Goal: Use online tool/utility: Utilize a website feature to perform a specific function

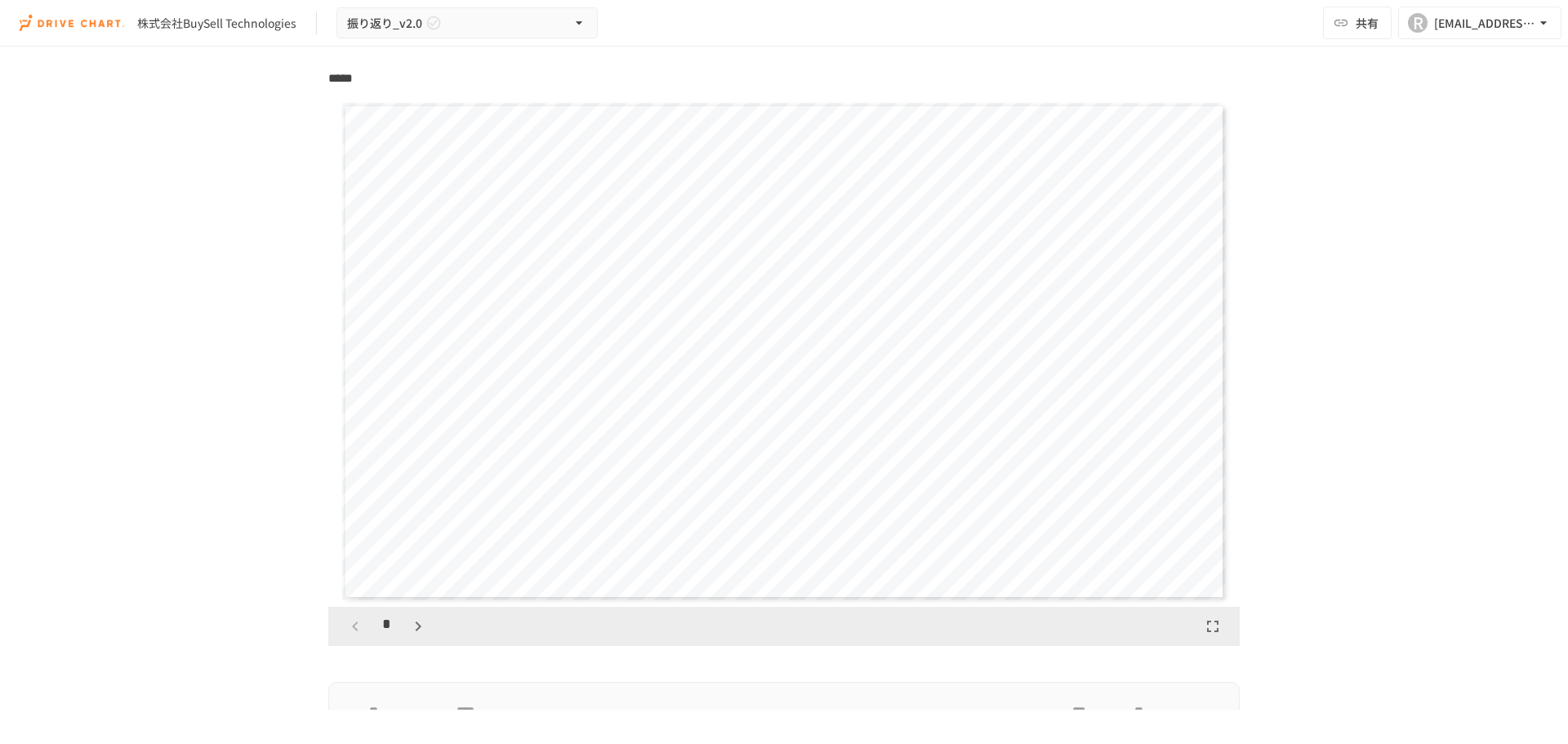
scroll to position [1716, 0]
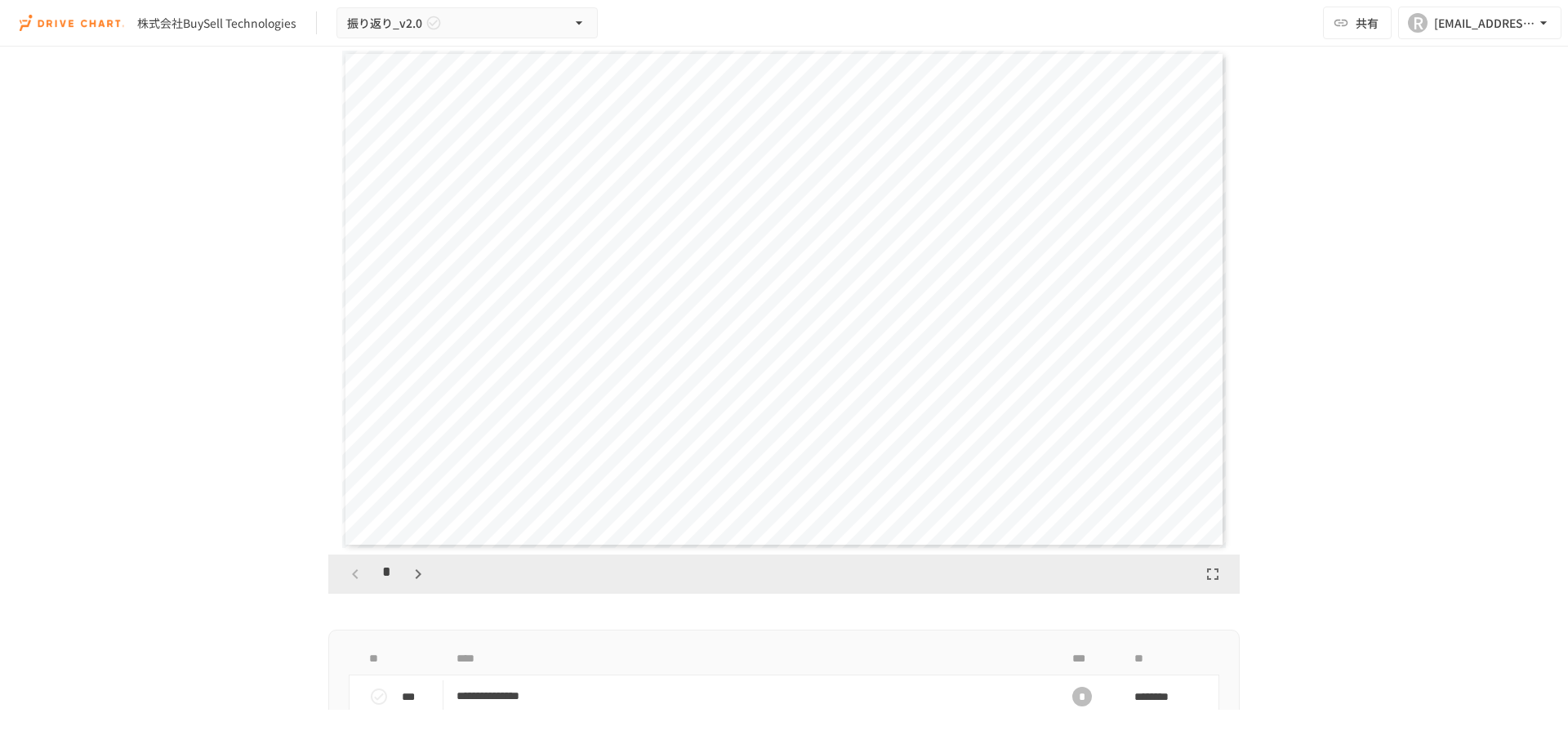
click at [413, 570] on icon "button" at bounding box center [418, 574] width 20 height 20
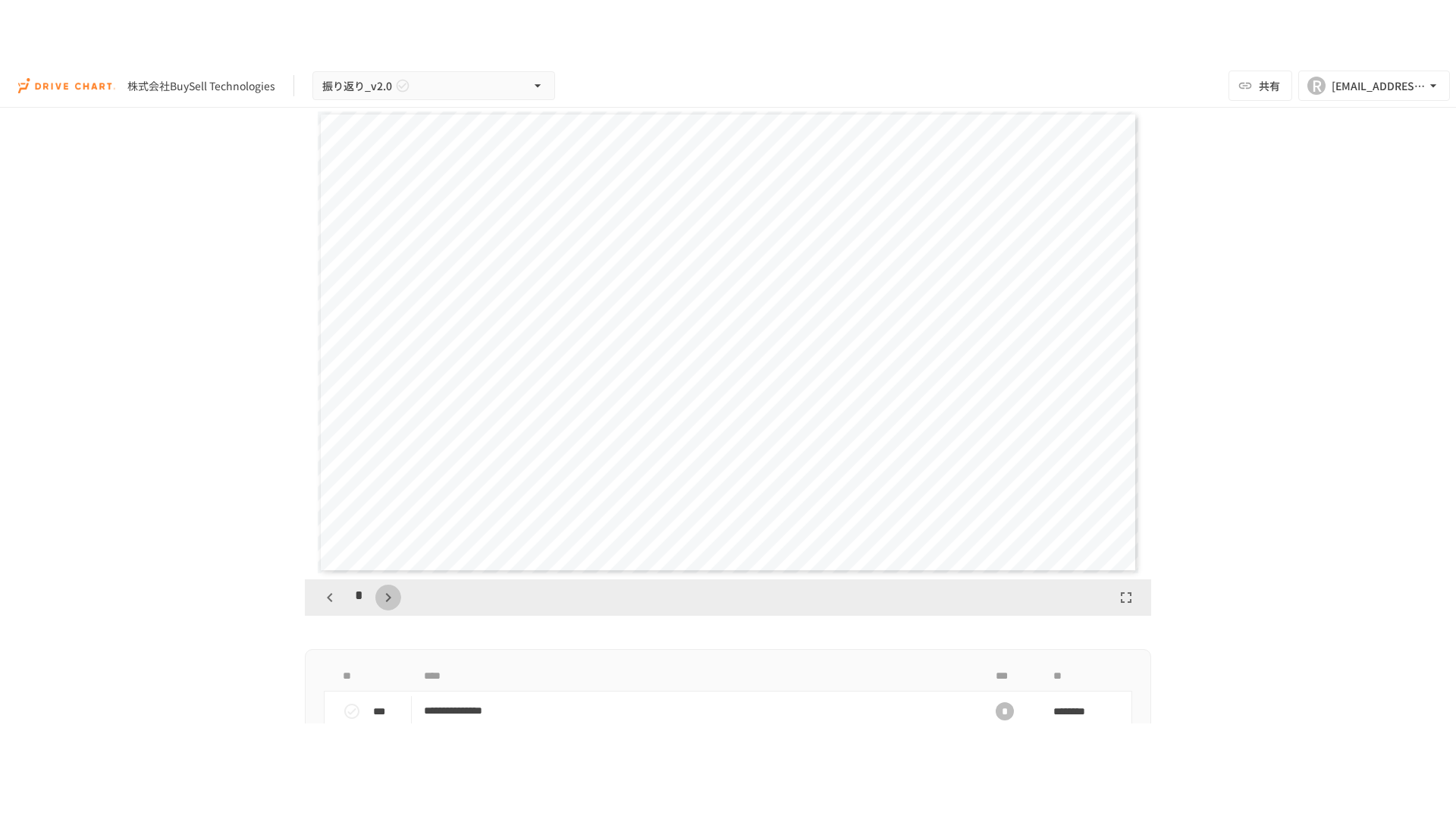
scroll to position [1422, 0]
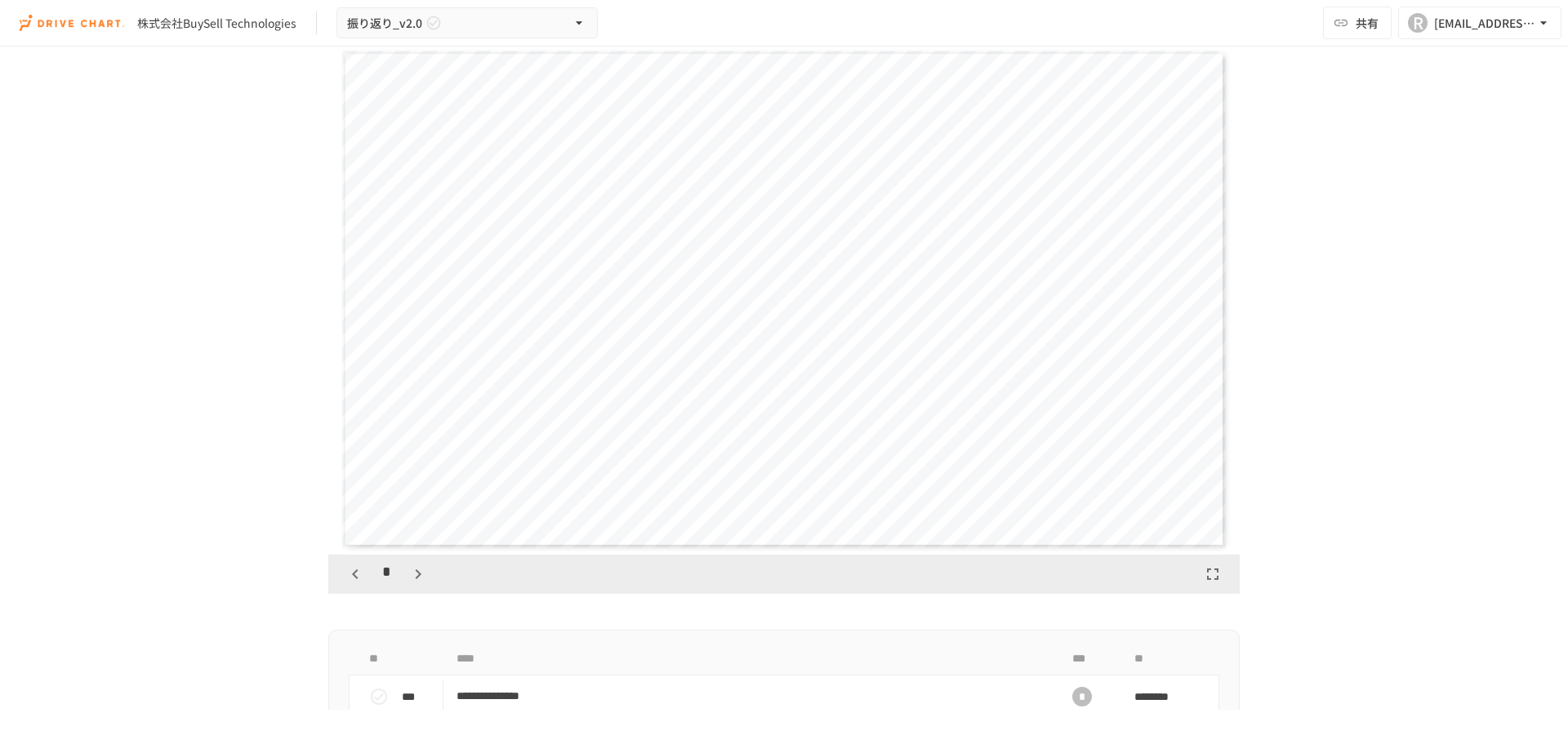
click at [1211, 577] on icon "button" at bounding box center [1213, 574] width 20 height 20
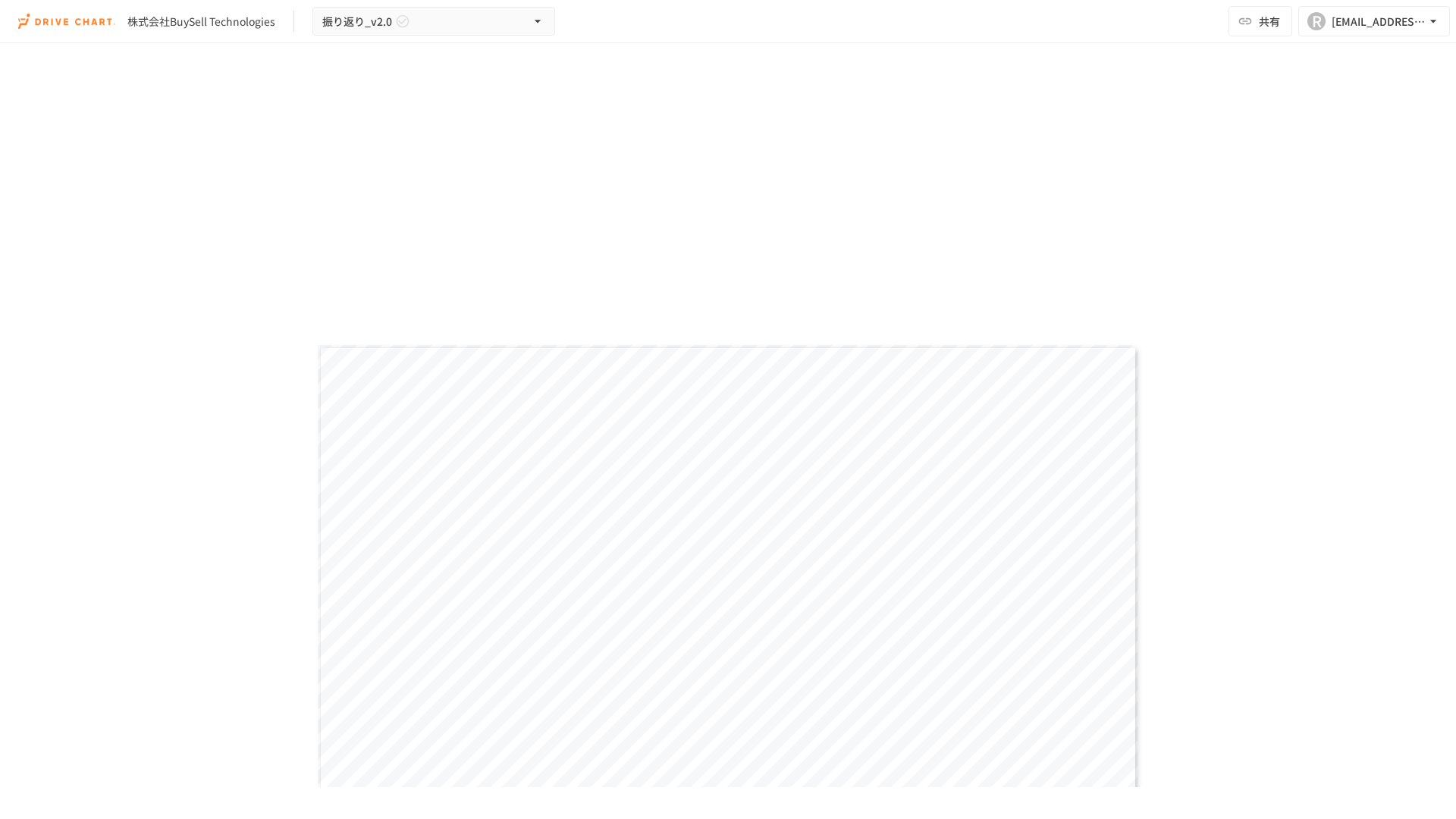
scroll to position [1565, 0]
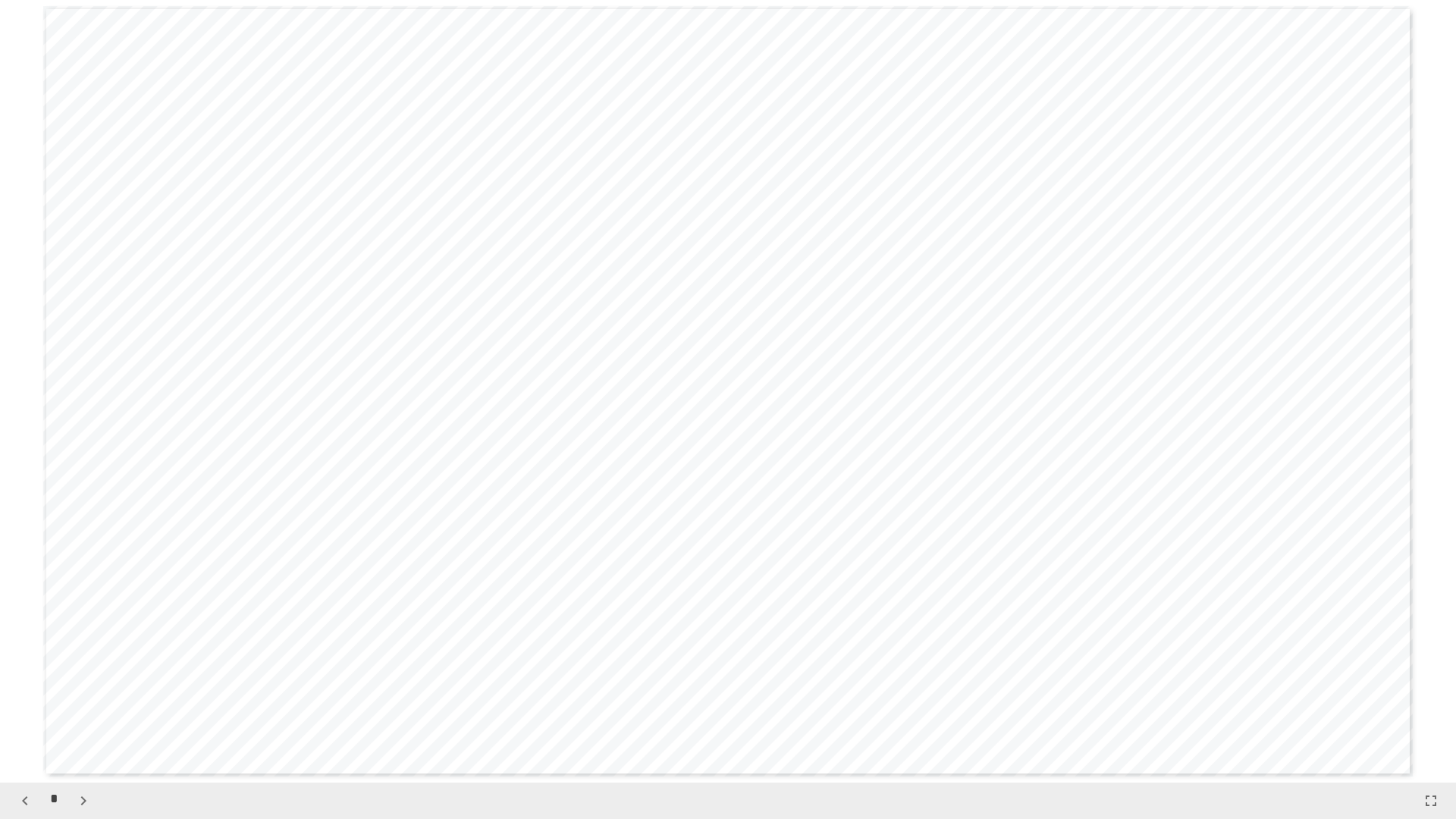
click at [35, 690] on button "button" at bounding box center [24, 800] width 26 height 26
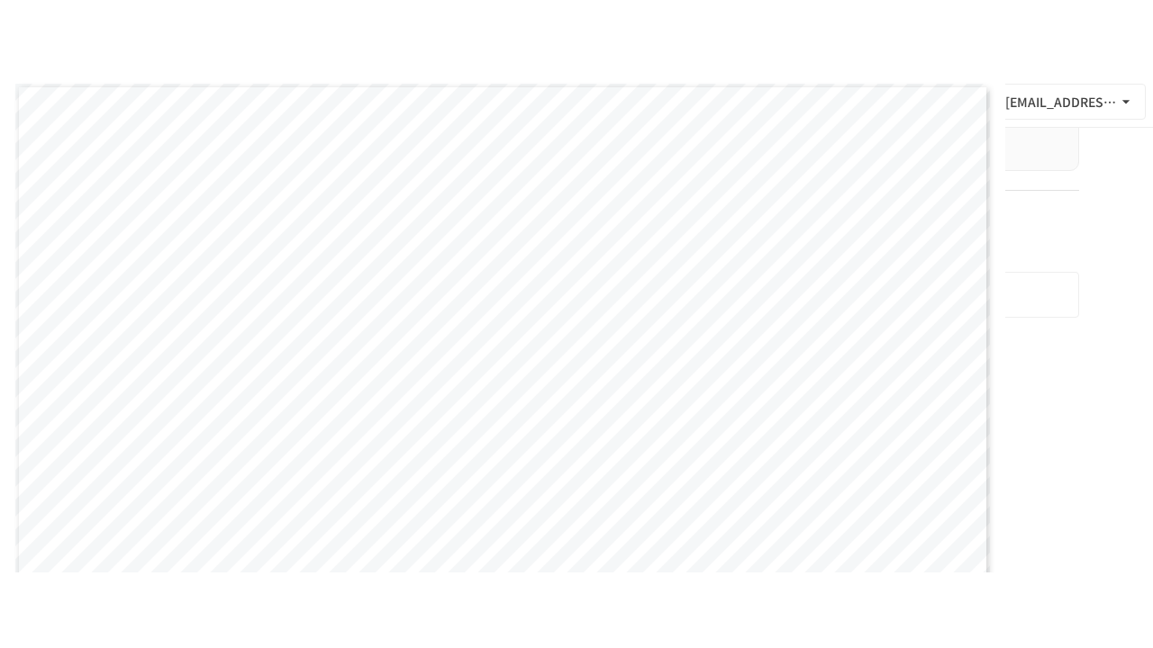
scroll to position [2161, 0]
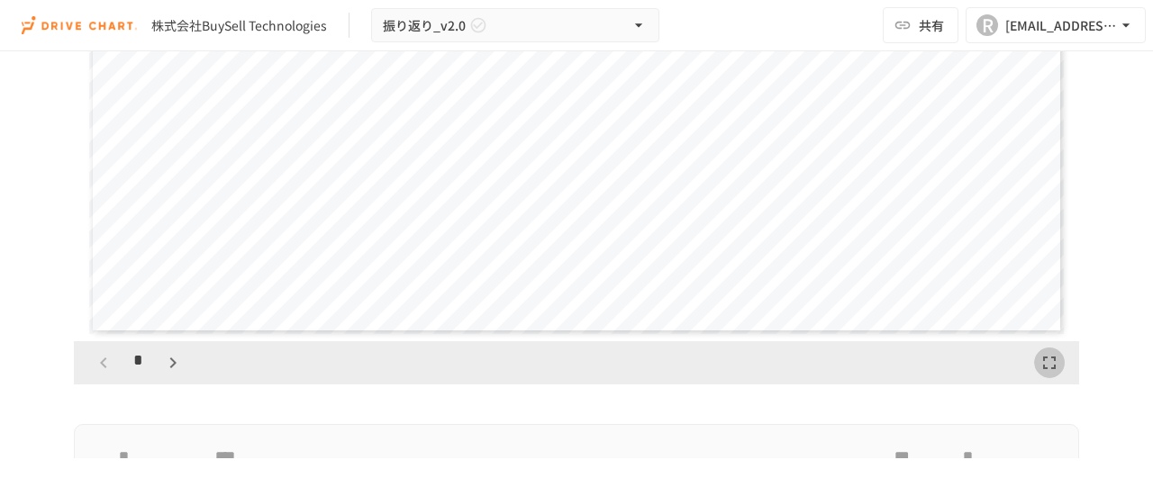
click at [1051, 367] on icon "button" at bounding box center [1049, 363] width 22 height 22
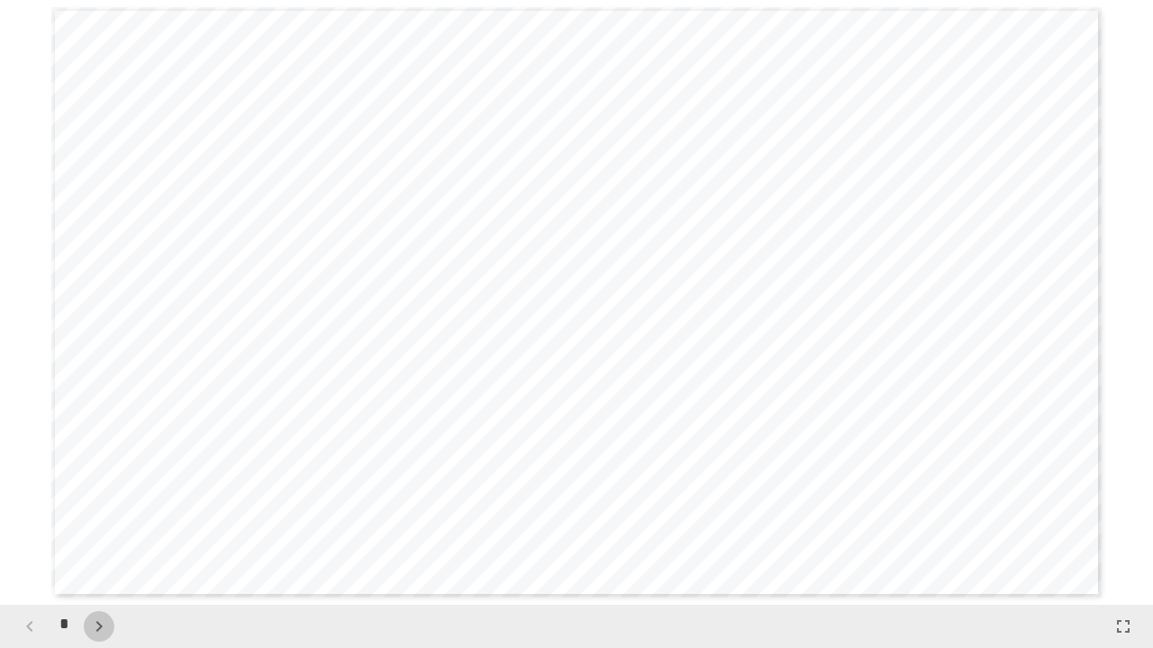
click at [95, 627] on icon "button" at bounding box center [99, 627] width 22 height 22
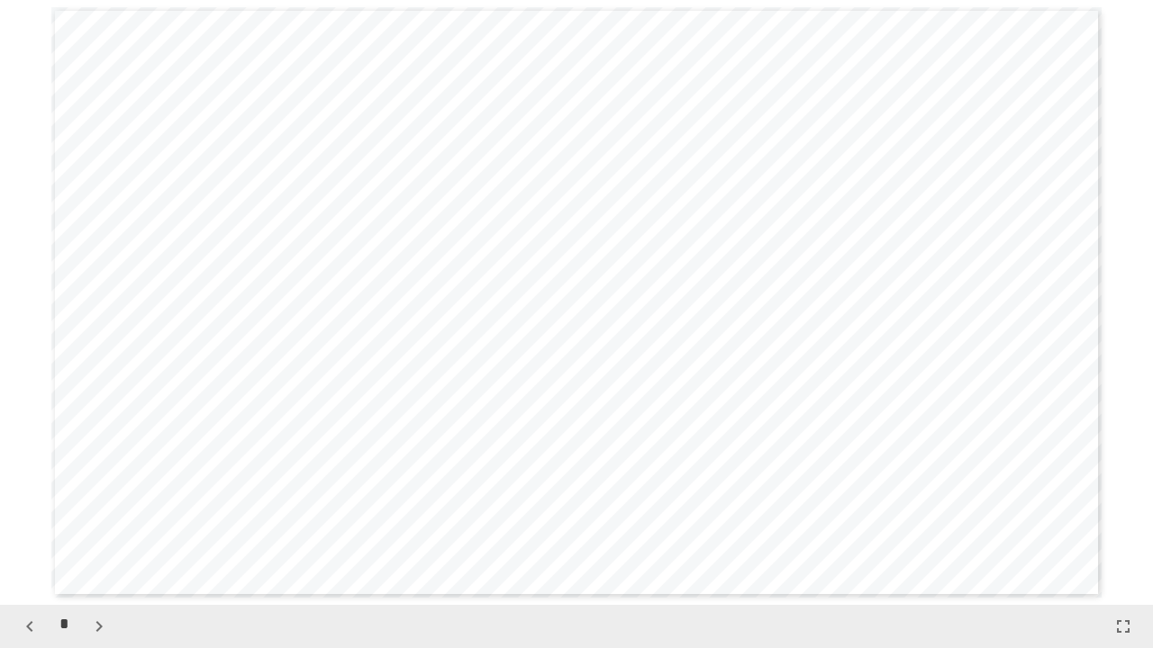
scroll to position [1816, 0]
click at [100, 632] on icon "button" at bounding box center [99, 627] width 22 height 22
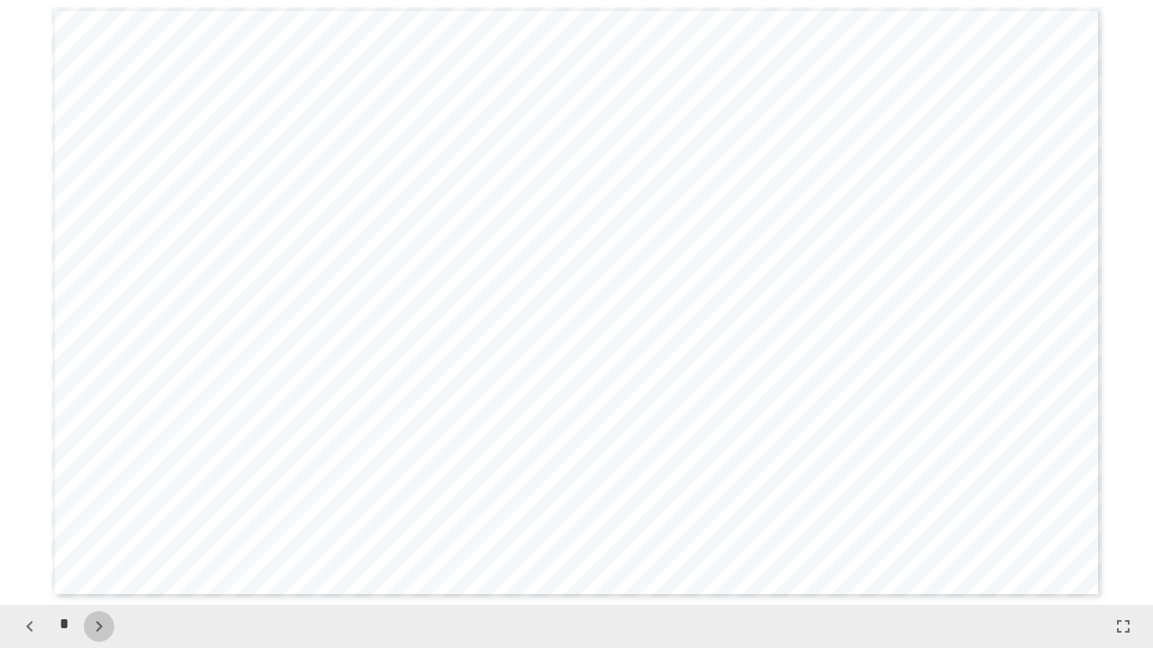
click at [104, 623] on icon "button" at bounding box center [99, 627] width 22 height 22
click at [100, 628] on icon "button" at bounding box center [98, 626] width 6 height 11
click at [101, 628] on icon "button" at bounding box center [99, 627] width 22 height 22
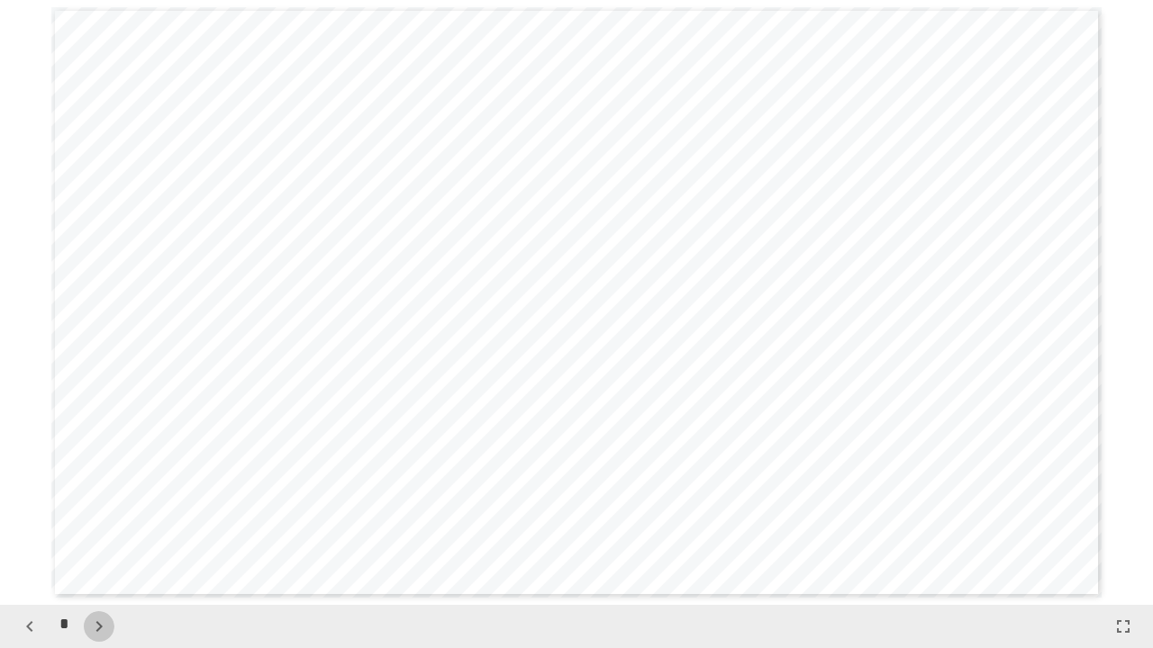
click at [109, 627] on icon "button" at bounding box center [99, 627] width 22 height 22
click at [113, 630] on icon "button" at bounding box center [108, 627] width 22 height 22
click at [108, 629] on icon "button" at bounding box center [108, 626] width 6 height 11
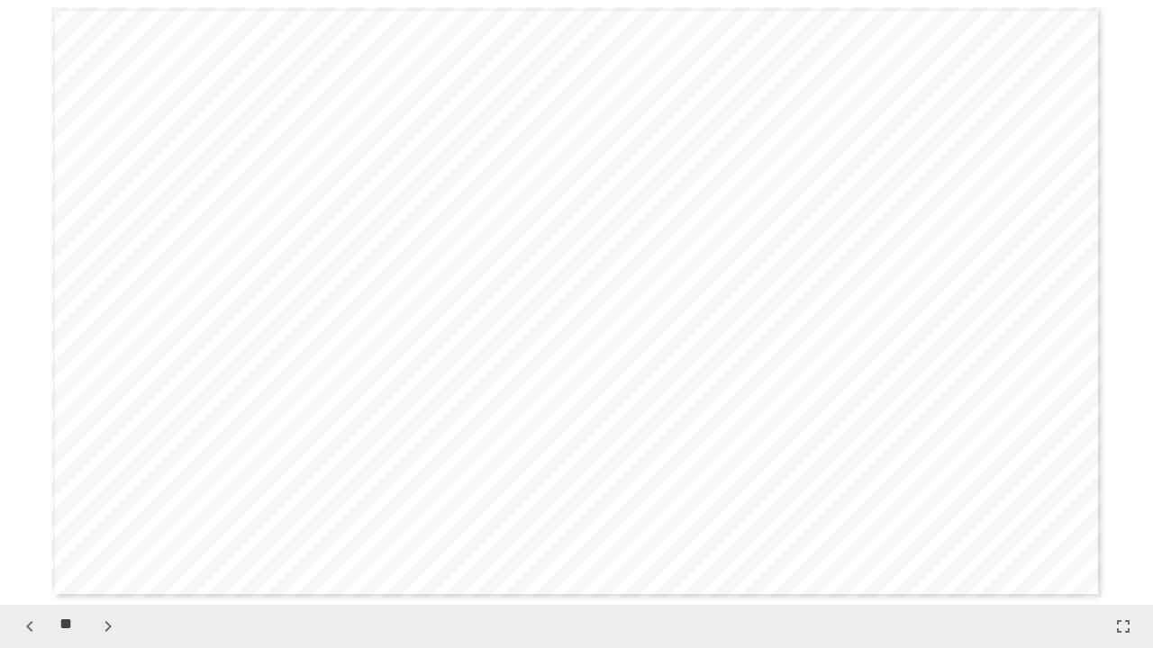
scroll to position [6657, 0]
click at [100, 628] on icon "button" at bounding box center [108, 627] width 22 height 22
click at [109, 622] on icon "button" at bounding box center [108, 627] width 22 height 22
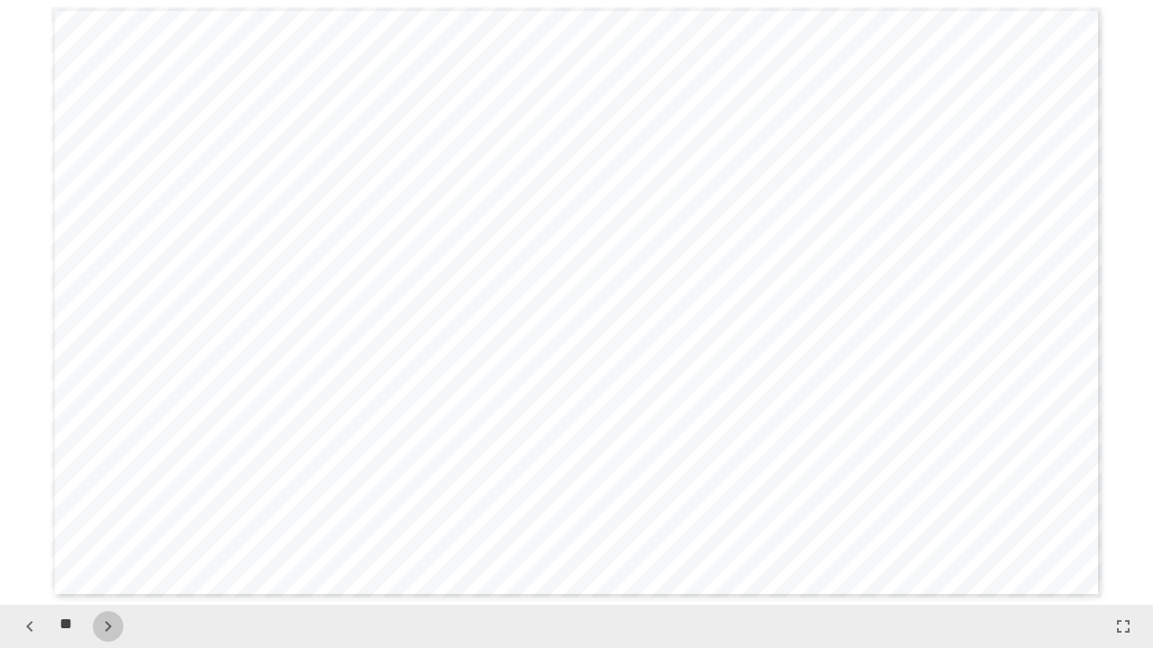
click at [110, 626] on icon "button" at bounding box center [108, 626] width 6 height 11
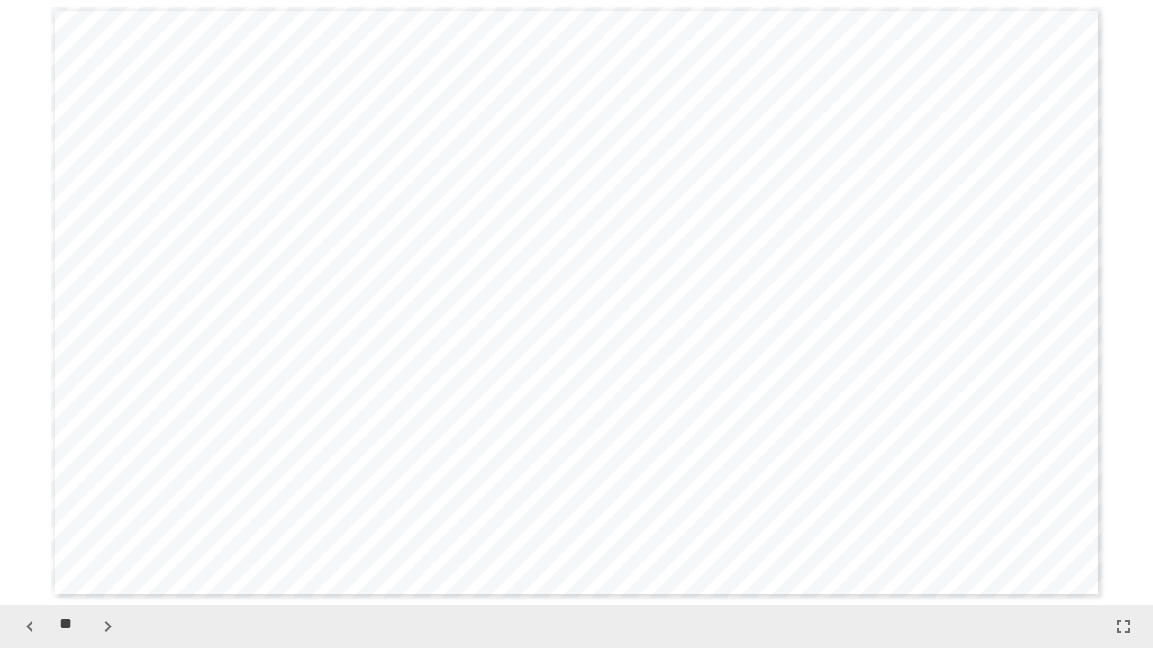
scroll to position [9683, 0]
click at [102, 632] on icon "button" at bounding box center [108, 627] width 22 height 22
click at [112, 625] on icon "button" at bounding box center [108, 627] width 22 height 22
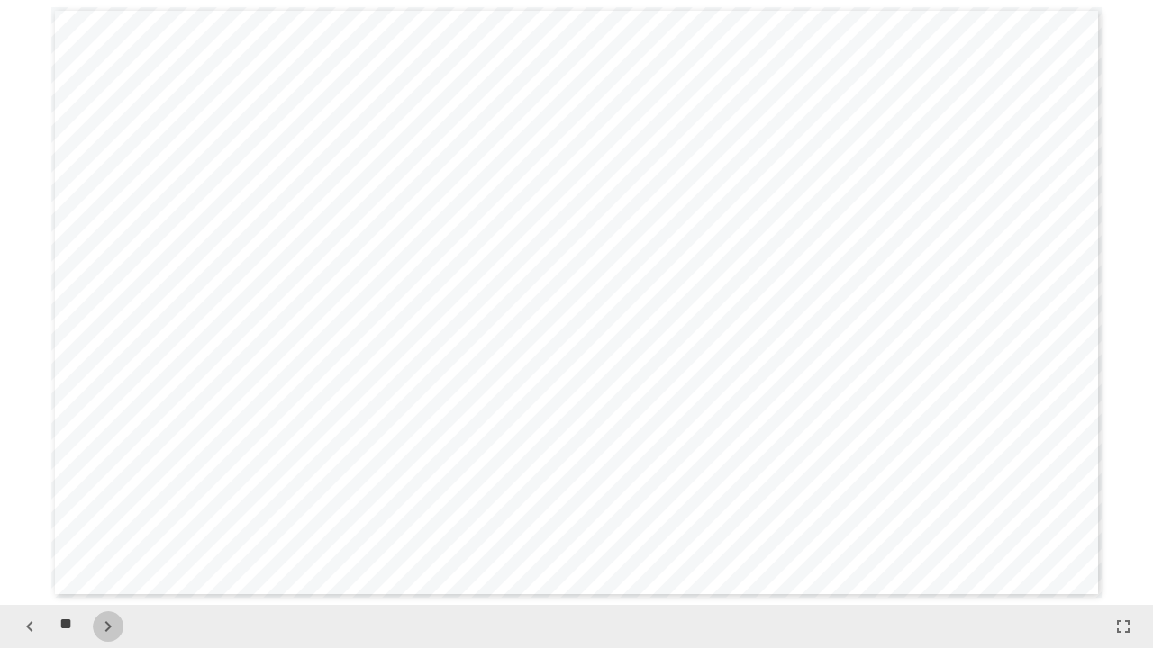
click at [113, 630] on icon "button" at bounding box center [108, 627] width 22 height 22
click at [104, 623] on icon "button" at bounding box center [108, 627] width 22 height 22
click at [108, 633] on icon "button" at bounding box center [108, 627] width 22 height 22
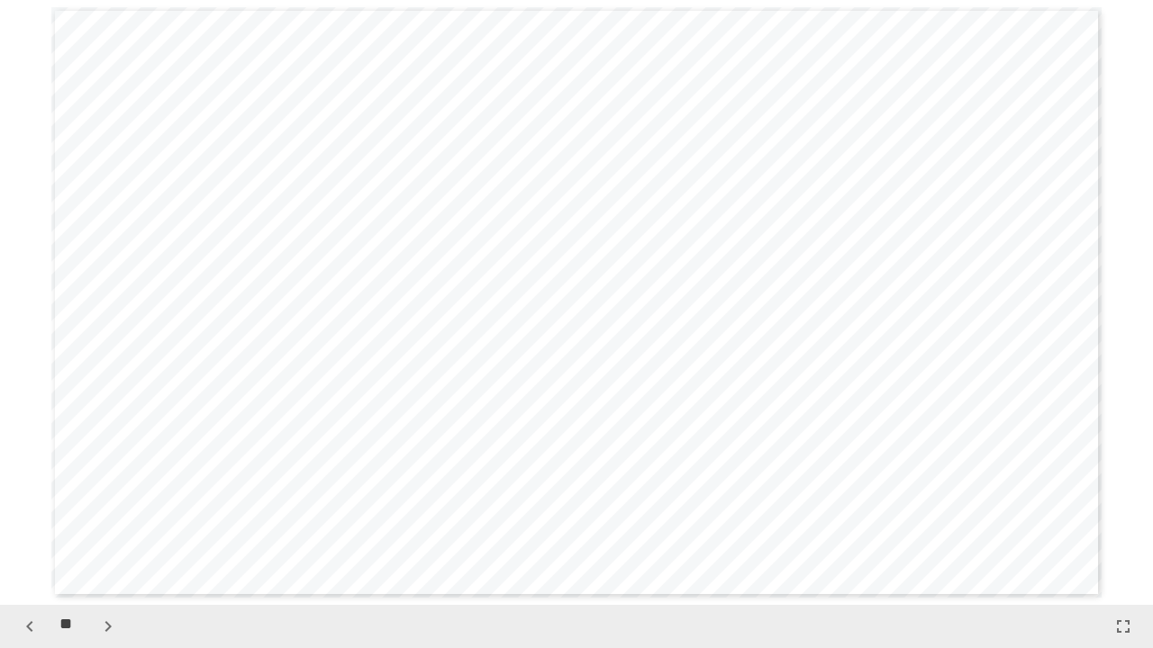
scroll to position [12709, 0]
click at [105, 626] on icon "button" at bounding box center [108, 627] width 22 height 22
click at [33, 630] on icon "button" at bounding box center [30, 627] width 22 height 22
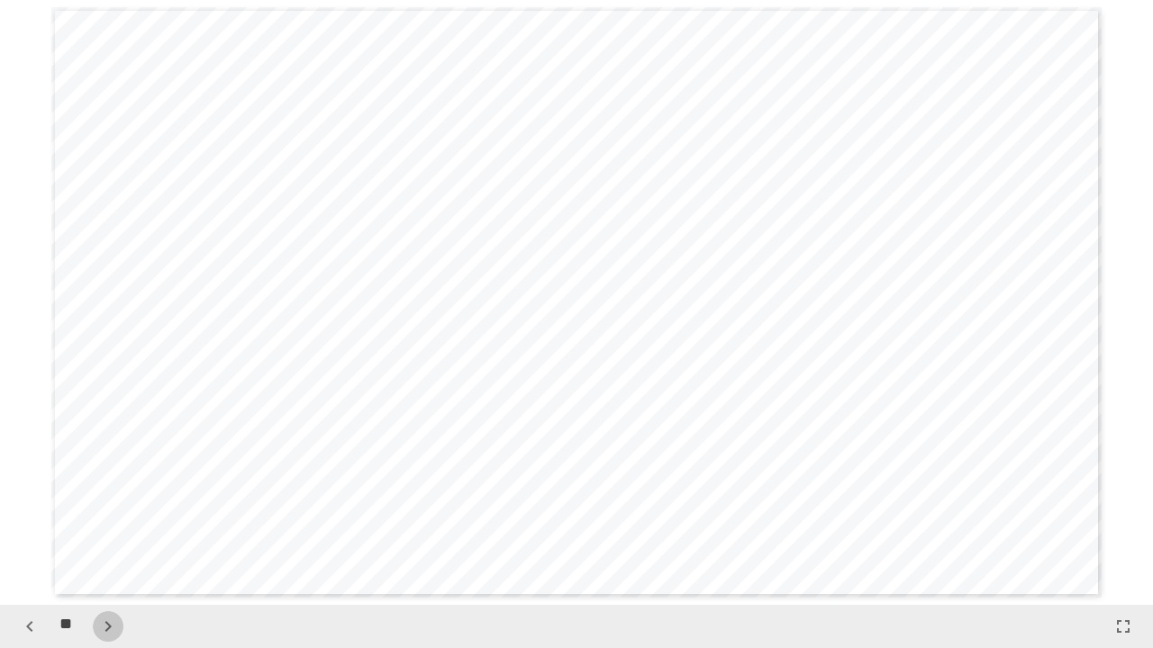
click at [104, 627] on icon "button" at bounding box center [108, 627] width 22 height 22
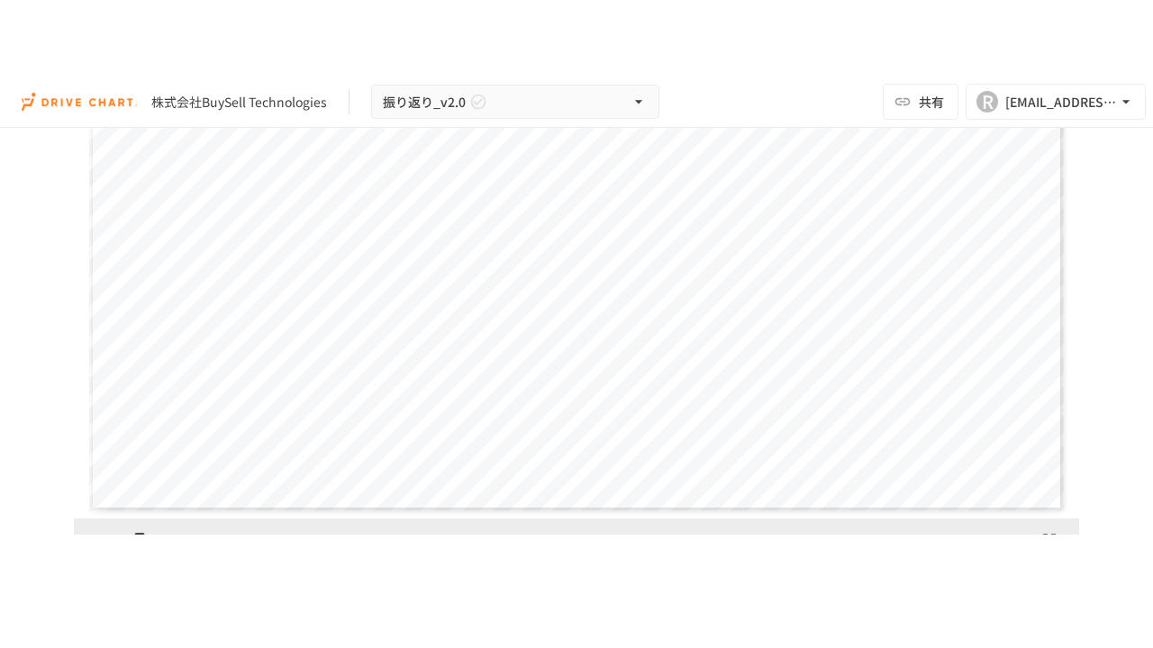
scroll to position [2071, 0]
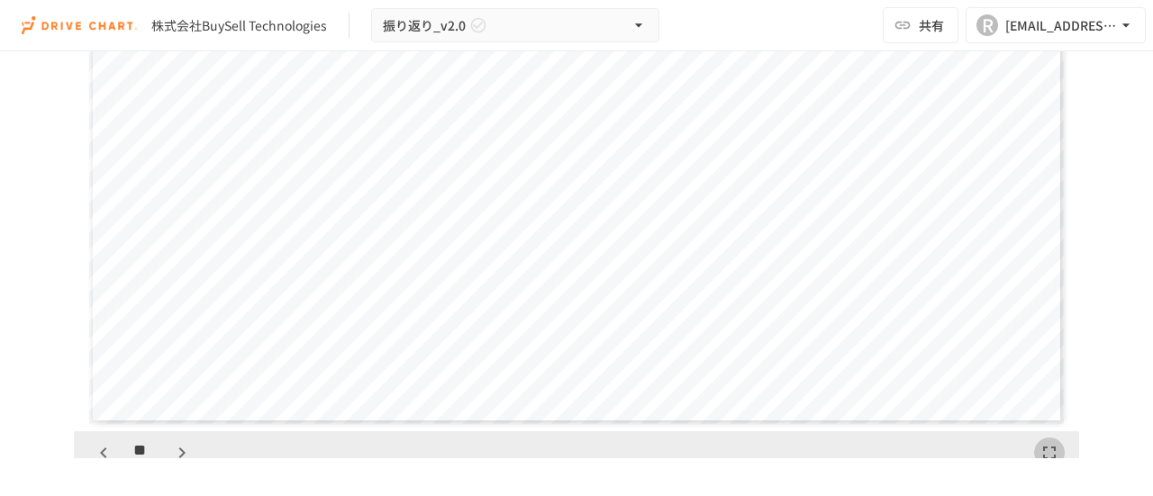
click at [1038, 452] on icon "button" at bounding box center [1049, 453] width 22 height 22
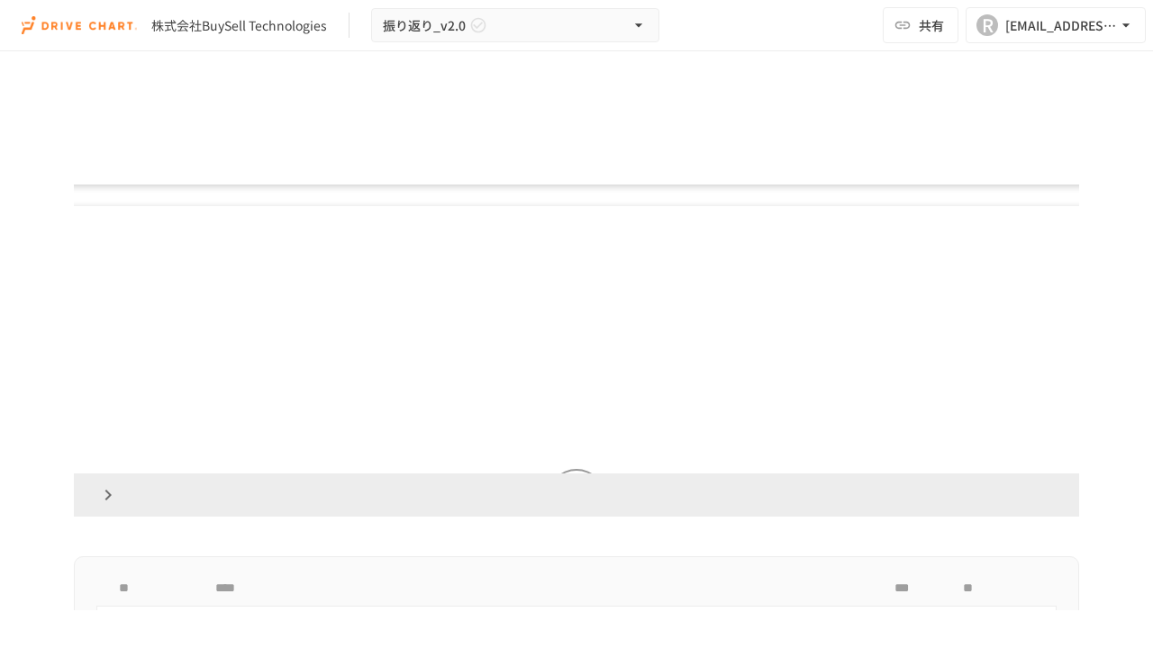
scroll to position [12104, 0]
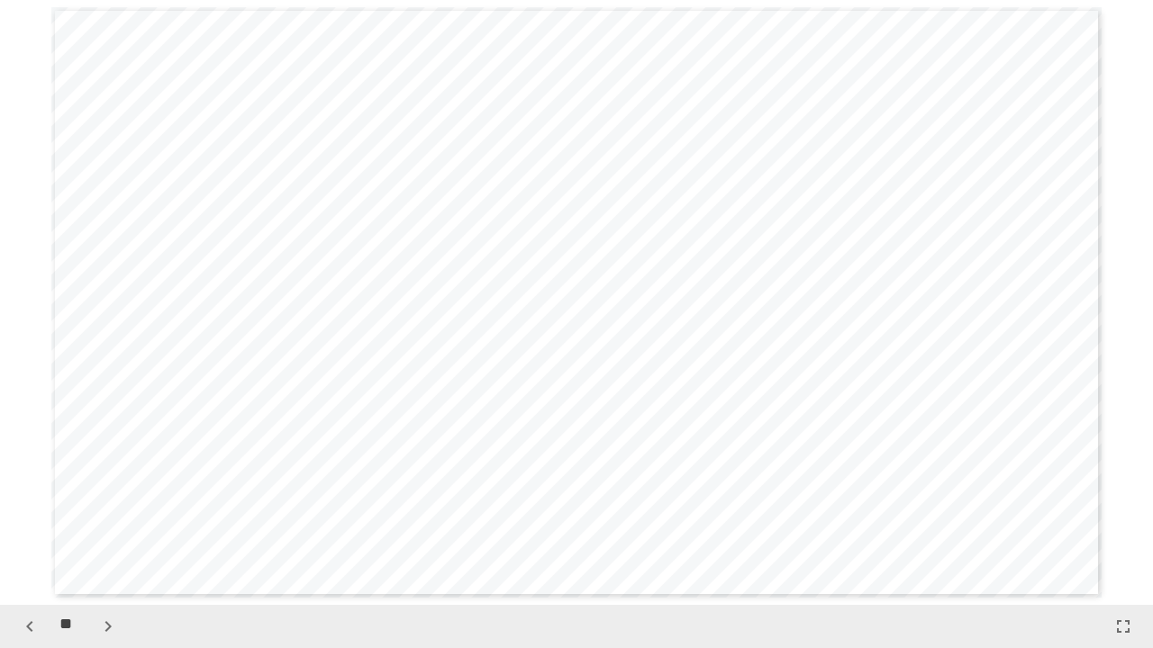
click at [104, 627] on icon "button" at bounding box center [108, 627] width 22 height 22
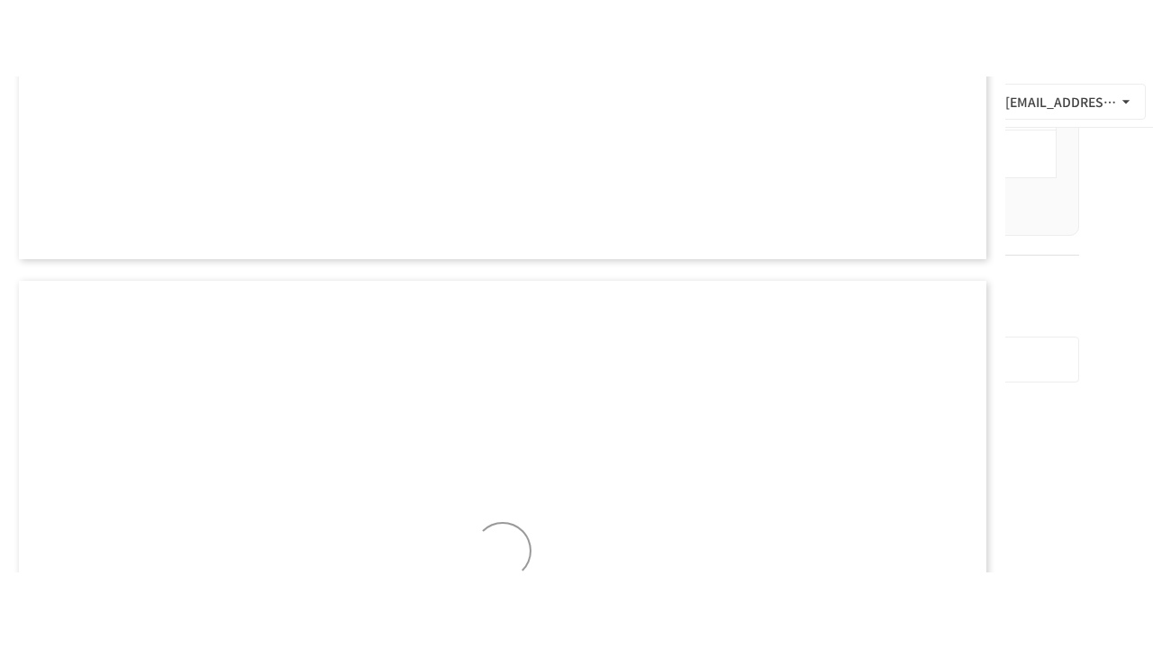
scroll to position [12382, 0]
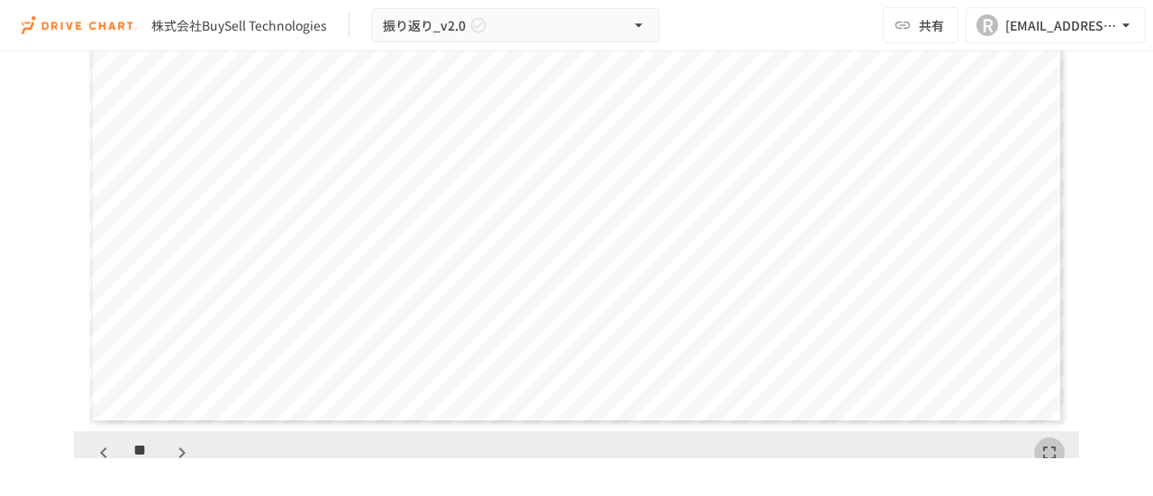
click at [1038, 448] on icon "button" at bounding box center [1049, 453] width 22 height 22
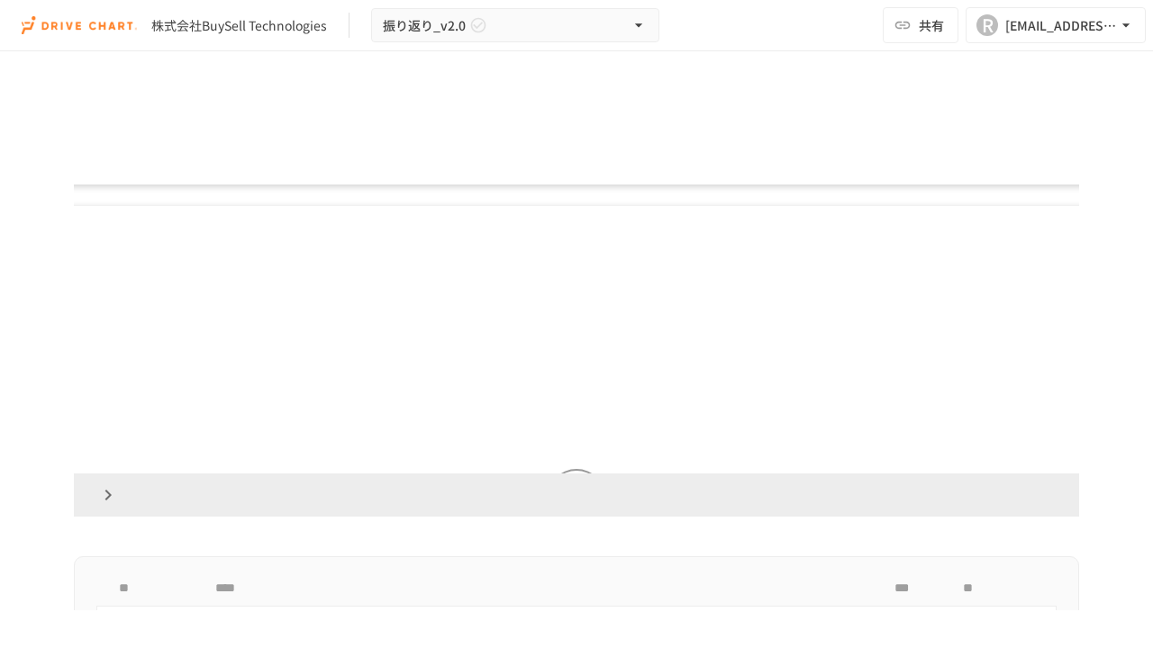
scroll to position [12104, 0]
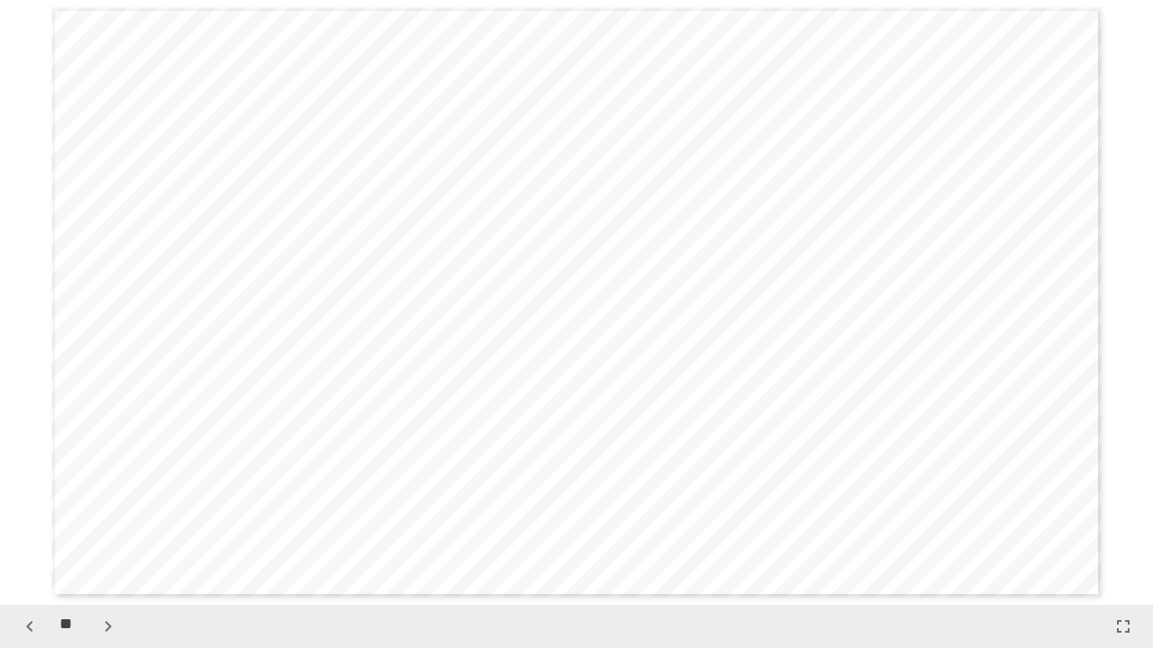
click at [106, 633] on icon "button" at bounding box center [108, 627] width 22 height 22
click at [106, 632] on icon "button" at bounding box center [108, 627] width 22 height 22
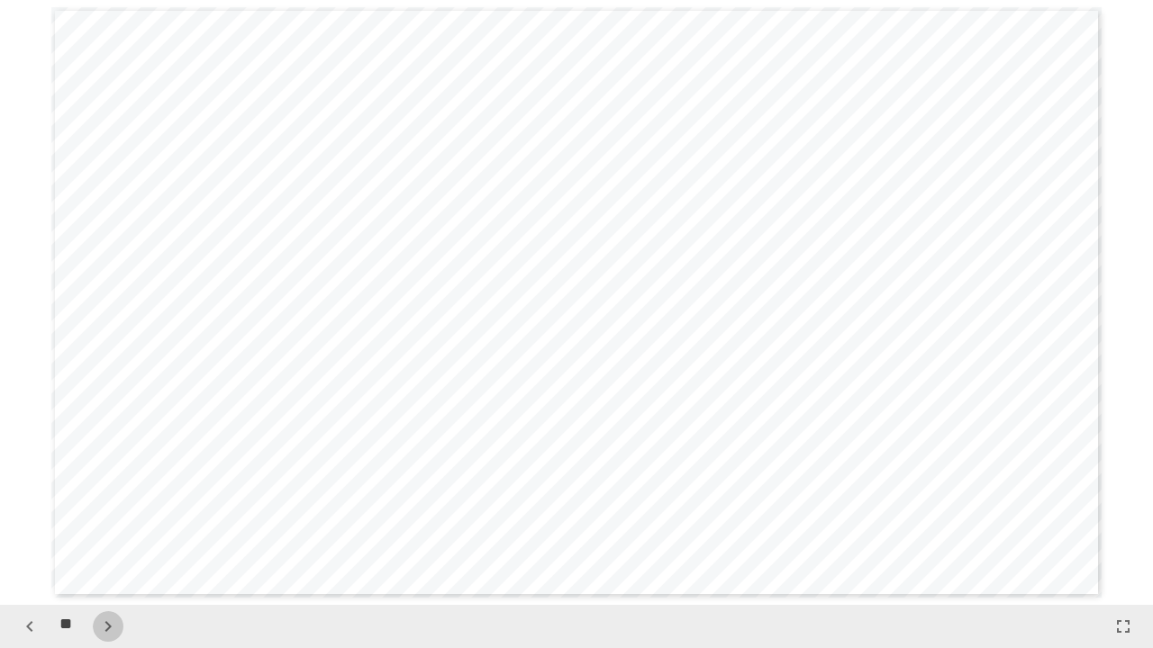
scroll to position [14525, 0]
click at [38, 628] on icon "button" at bounding box center [30, 627] width 22 height 22
click at [102, 628] on icon "button" at bounding box center [108, 627] width 22 height 22
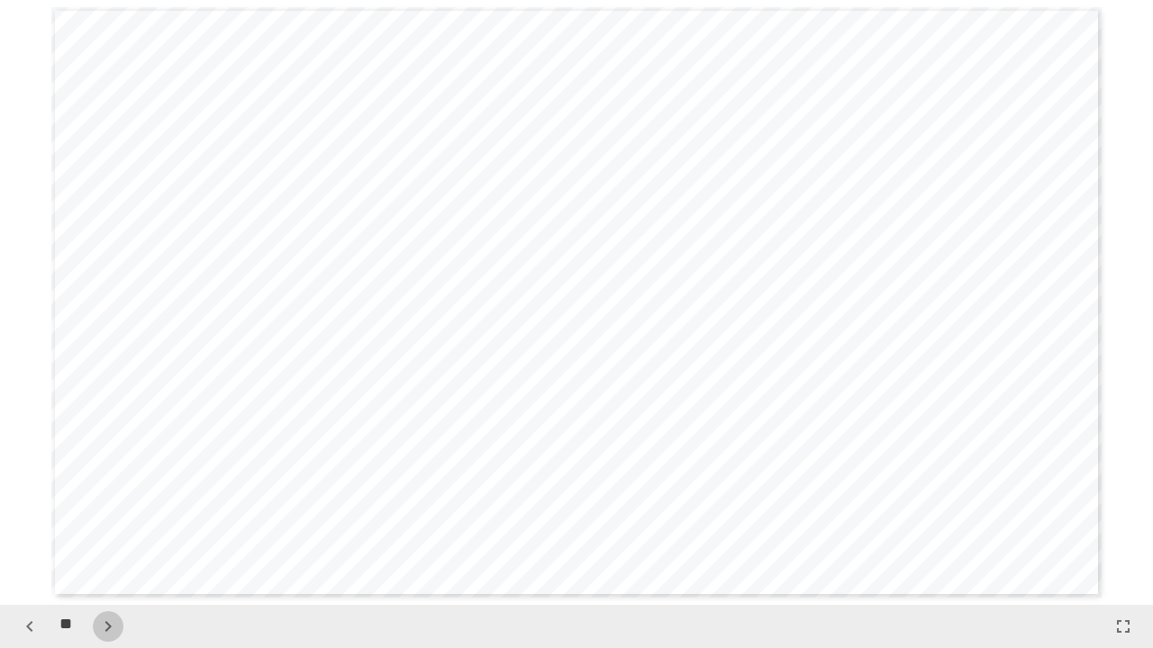
click at [101, 623] on icon "button" at bounding box center [108, 627] width 22 height 22
click at [102, 627] on icon "button" at bounding box center [108, 627] width 22 height 22
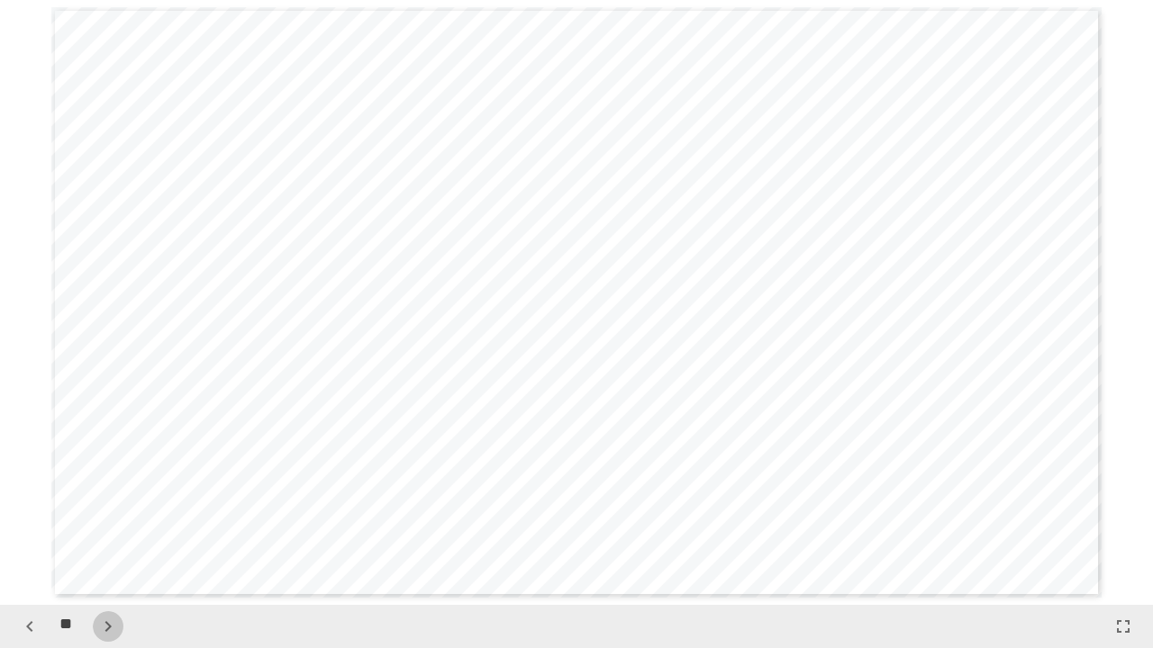
click at [117, 624] on icon "button" at bounding box center [108, 627] width 22 height 22
click at [118, 624] on icon "button" at bounding box center [108, 627] width 22 height 22
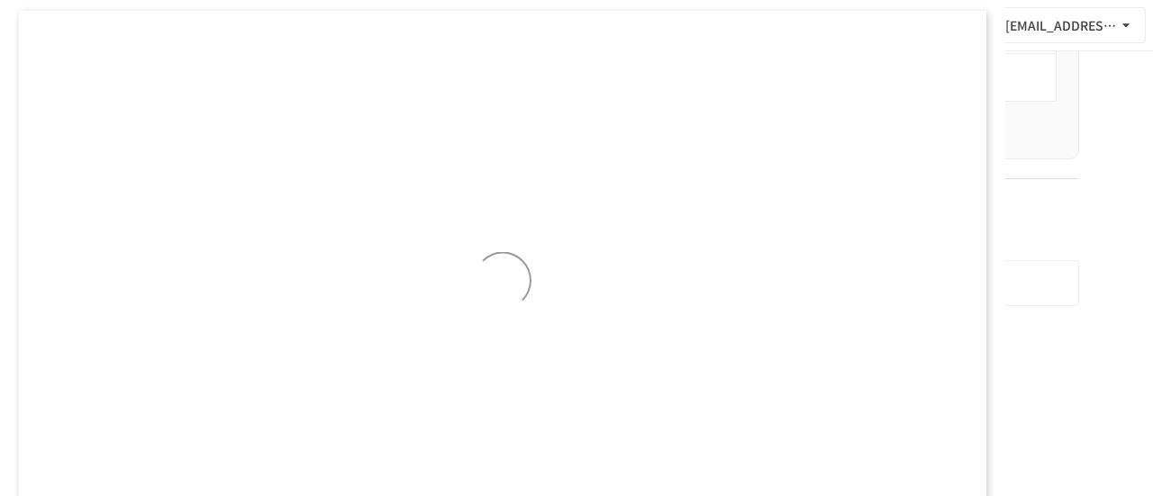
scroll to position [16885, 0]
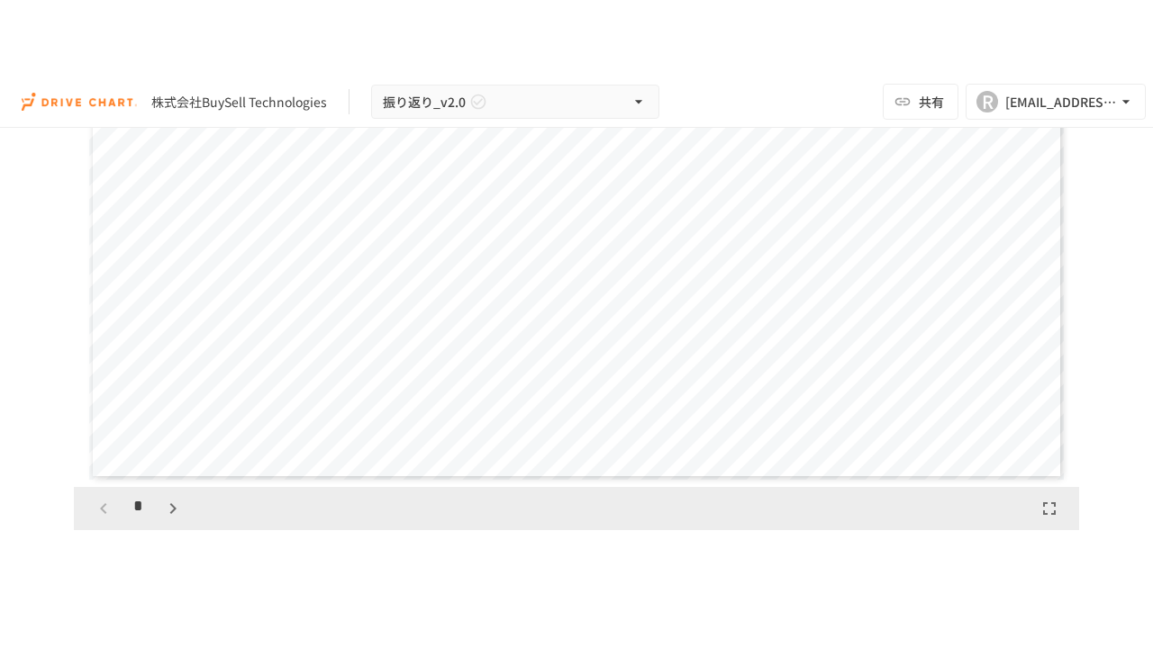
scroll to position [2161, 0]
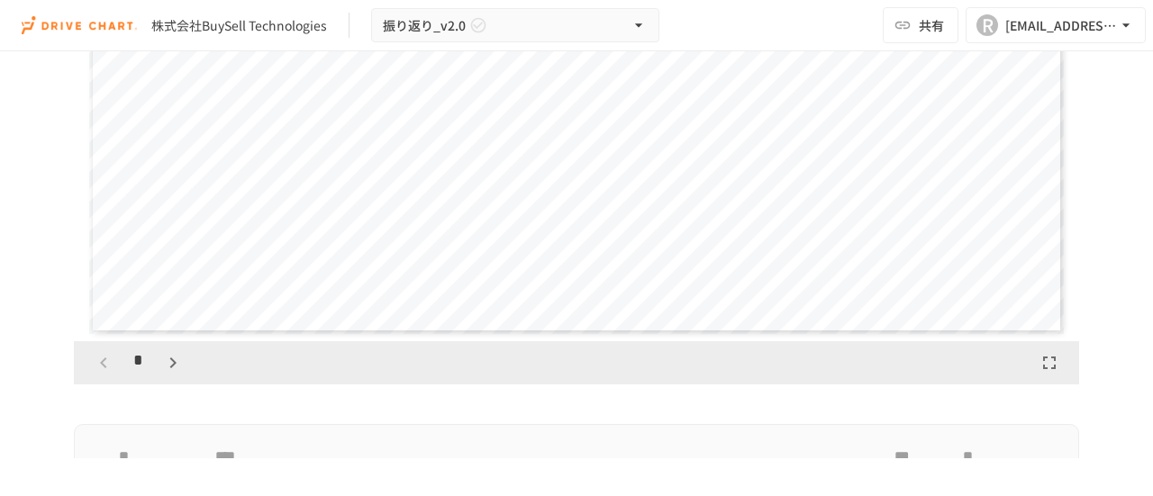
click at [1047, 373] on icon "button" at bounding box center [1049, 363] width 22 height 22
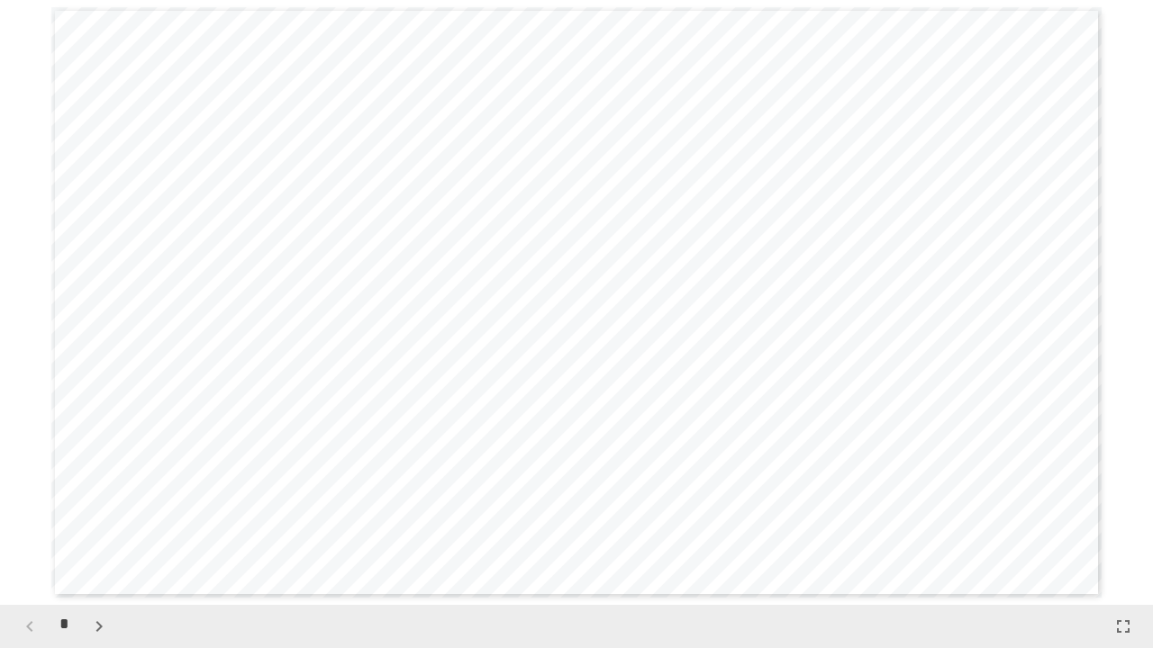
click at [98, 495] on icon "button" at bounding box center [98, 626] width 6 height 11
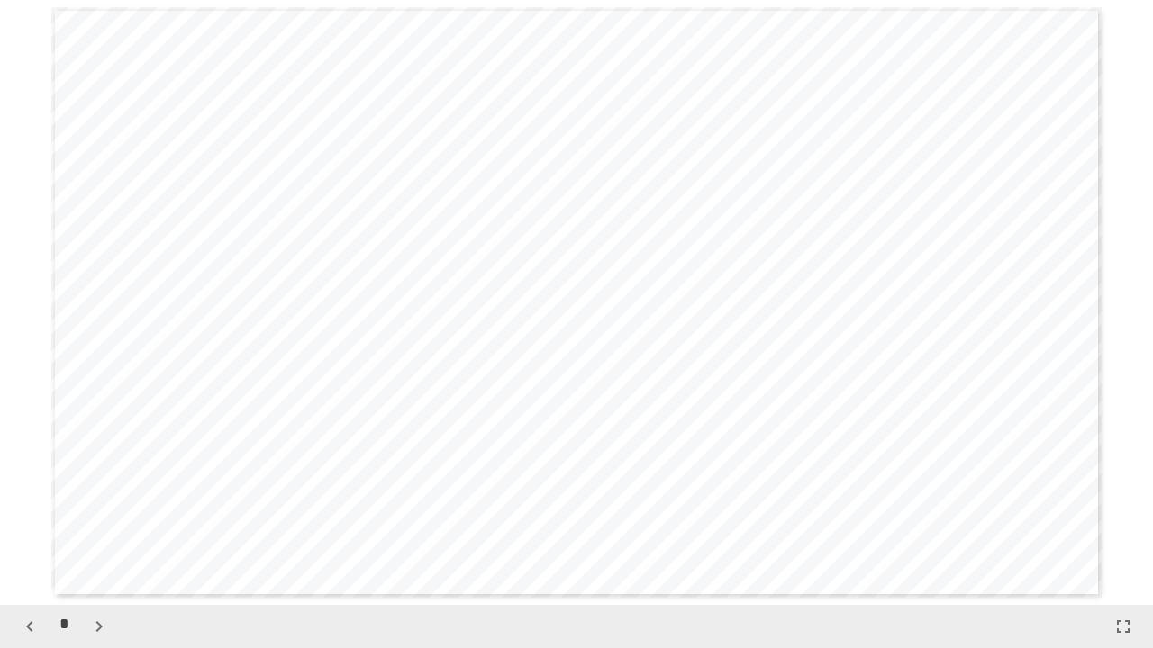
click at [98, 495] on icon "button" at bounding box center [98, 626] width 6 height 11
click at [98, 495] on icon "button" at bounding box center [108, 627] width 22 height 22
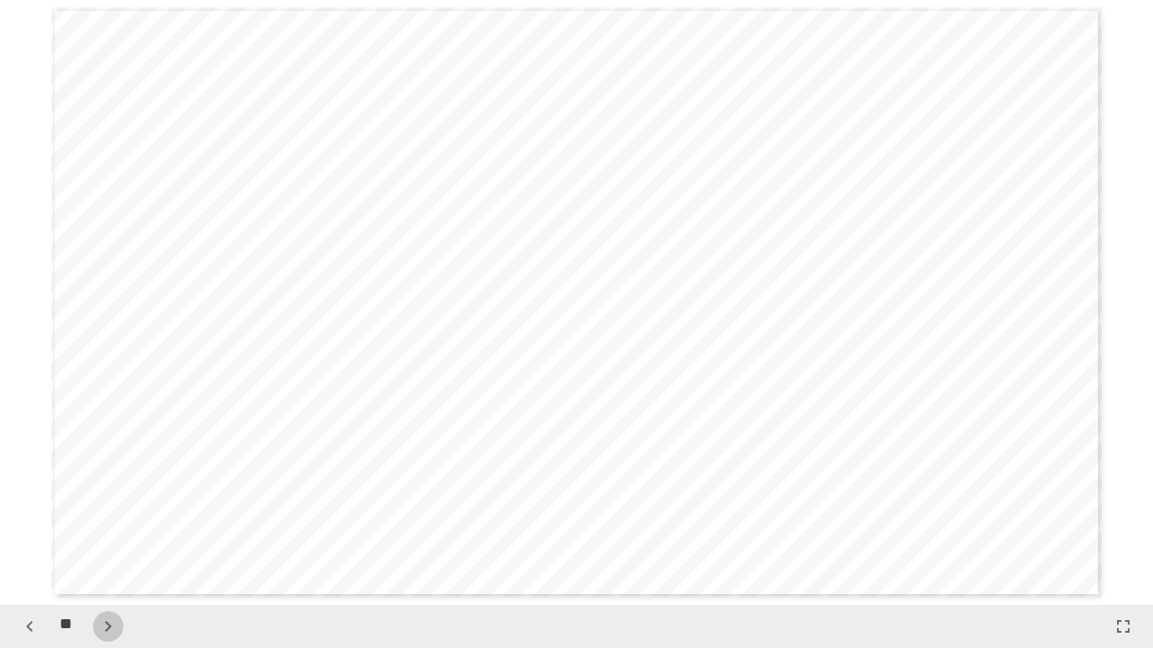
click at [98, 495] on icon "button" at bounding box center [108, 627] width 22 height 22
click at [109, 495] on icon "button" at bounding box center [108, 627] width 22 height 22
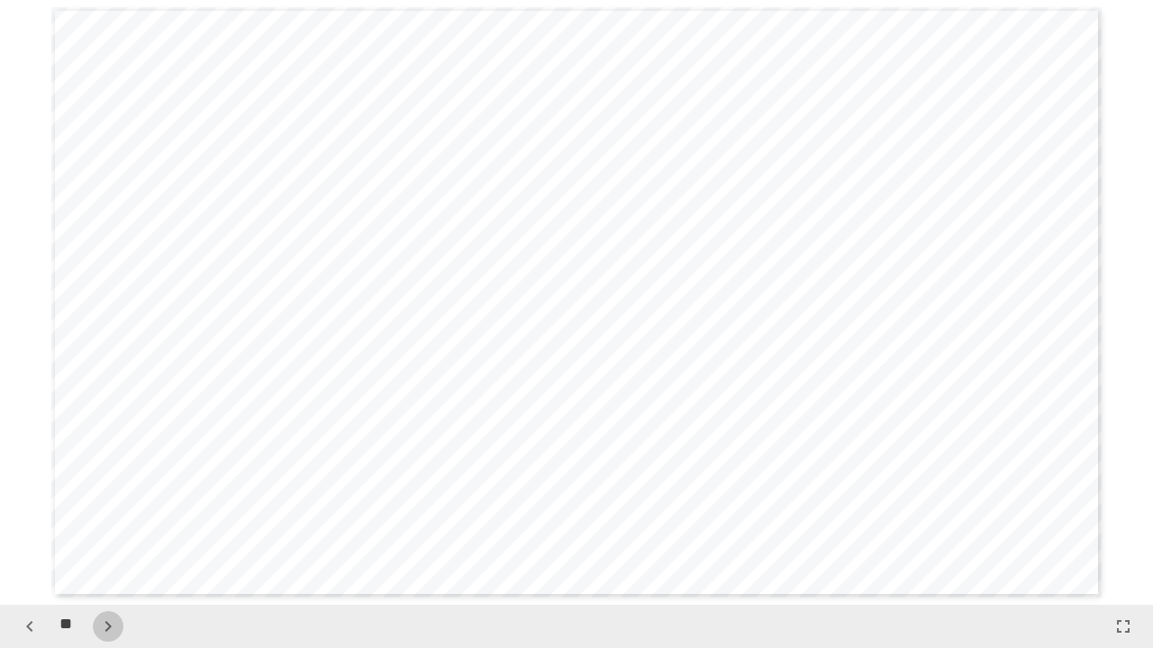
click at [109, 495] on icon "button" at bounding box center [108, 627] width 22 height 22
click at [108, 495] on icon "button" at bounding box center [108, 627] width 22 height 22
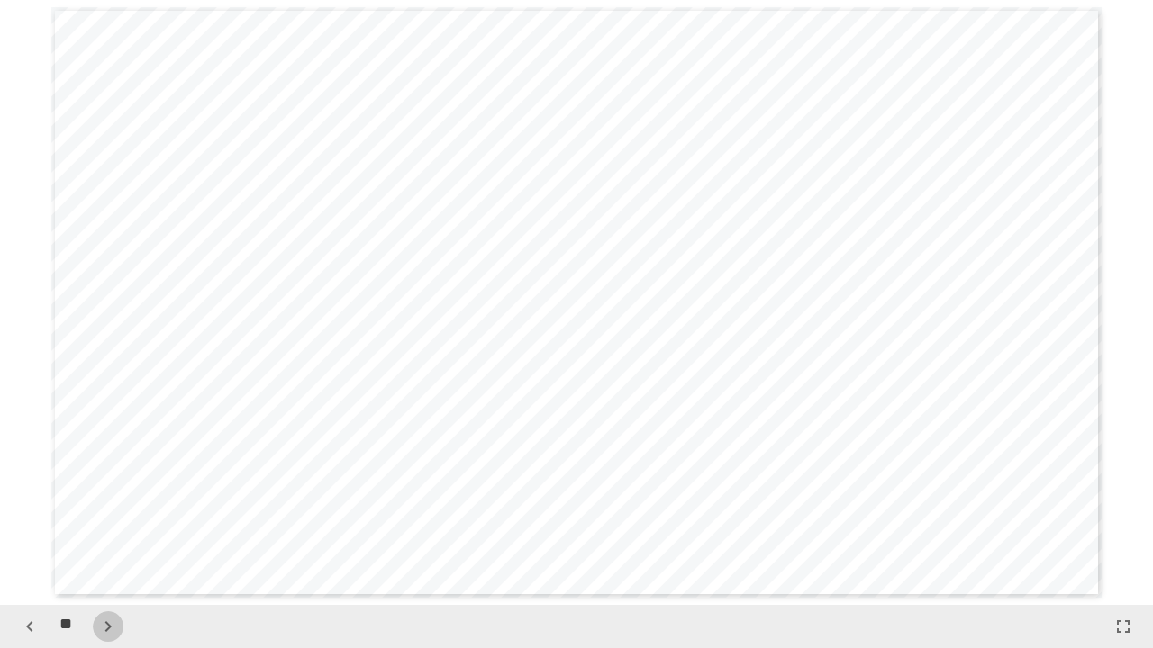
scroll to position [10894, 0]
click at [24, 495] on icon "button" at bounding box center [30, 627] width 22 height 22
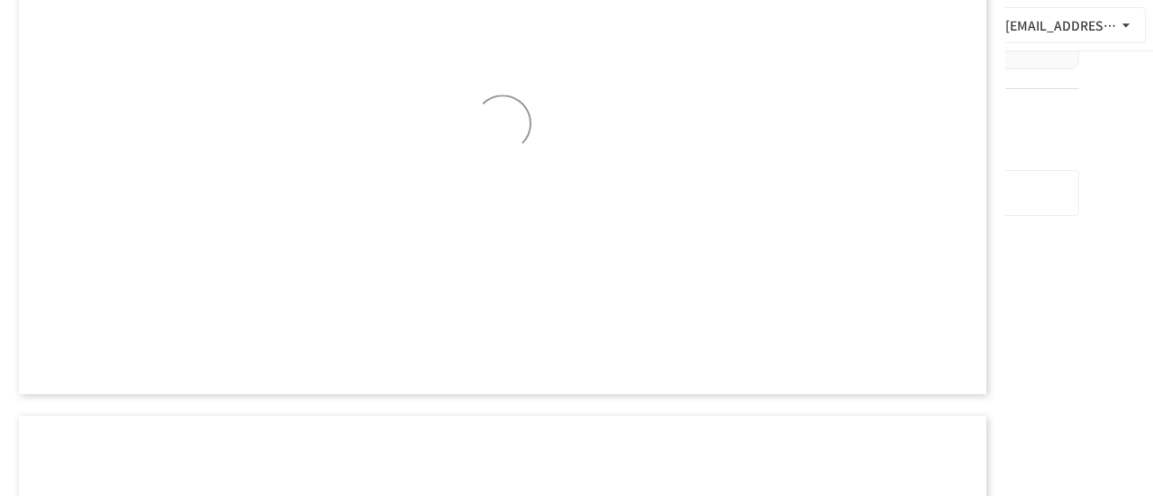
scroll to position [10131, 0]
